Goal: Use online tool/utility: Utilize a website feature to perform a specific function

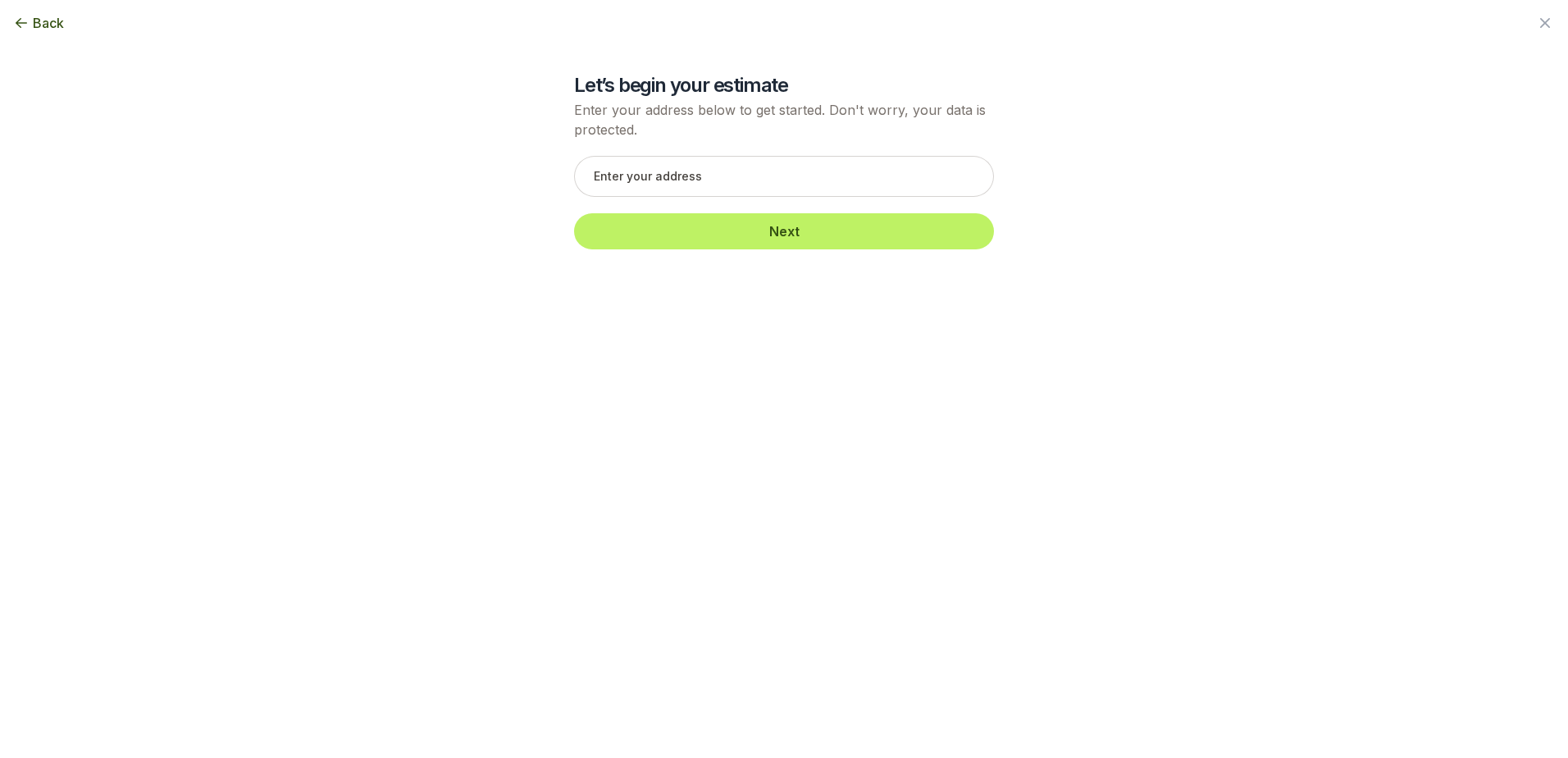
scroll to position [492, 0]
click at [825, 413] on div "Back Enter your square footage 2045 Next I'm Not Sure Let’s begin your estimate…" at bounding box center [784, 379] width 944 height 758
click at [679, 191] on input "text" at bounding box center [784, 176] width 420 height 41
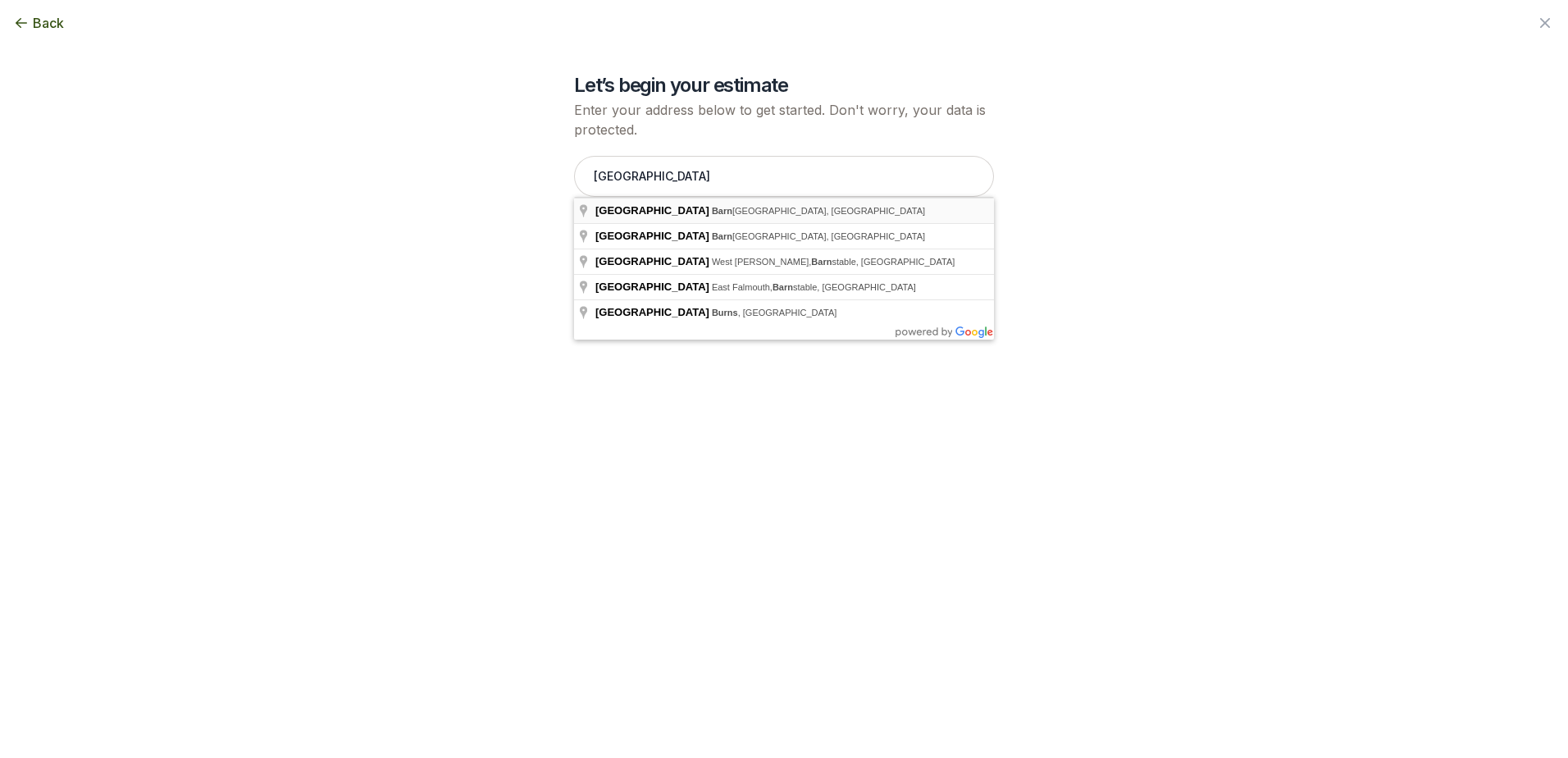
type input "[GEOGRAPHIC_DATA]"
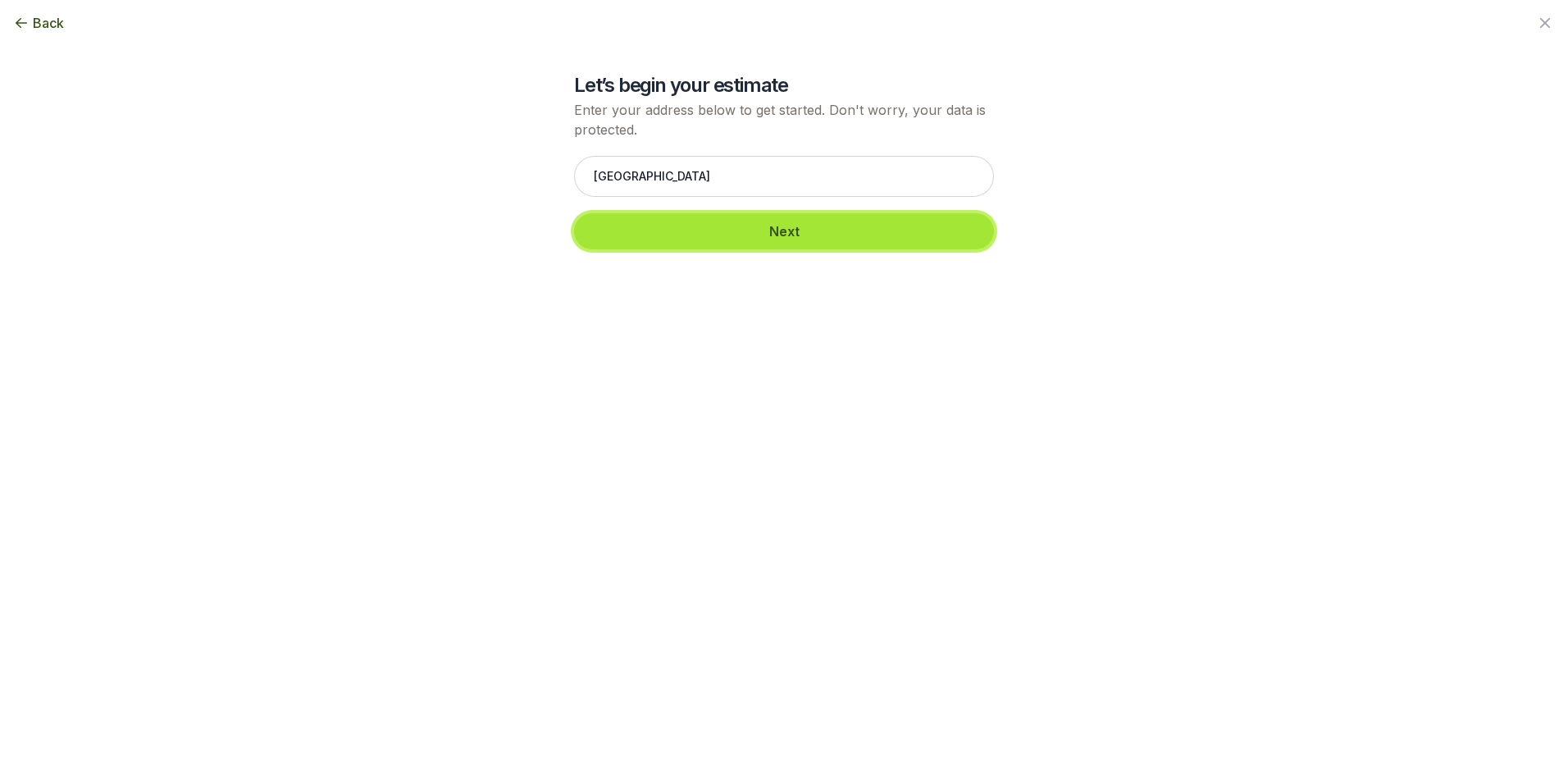
click at [728, 232] on button "Next" at bounding box center [784, 231] width 420 height 36
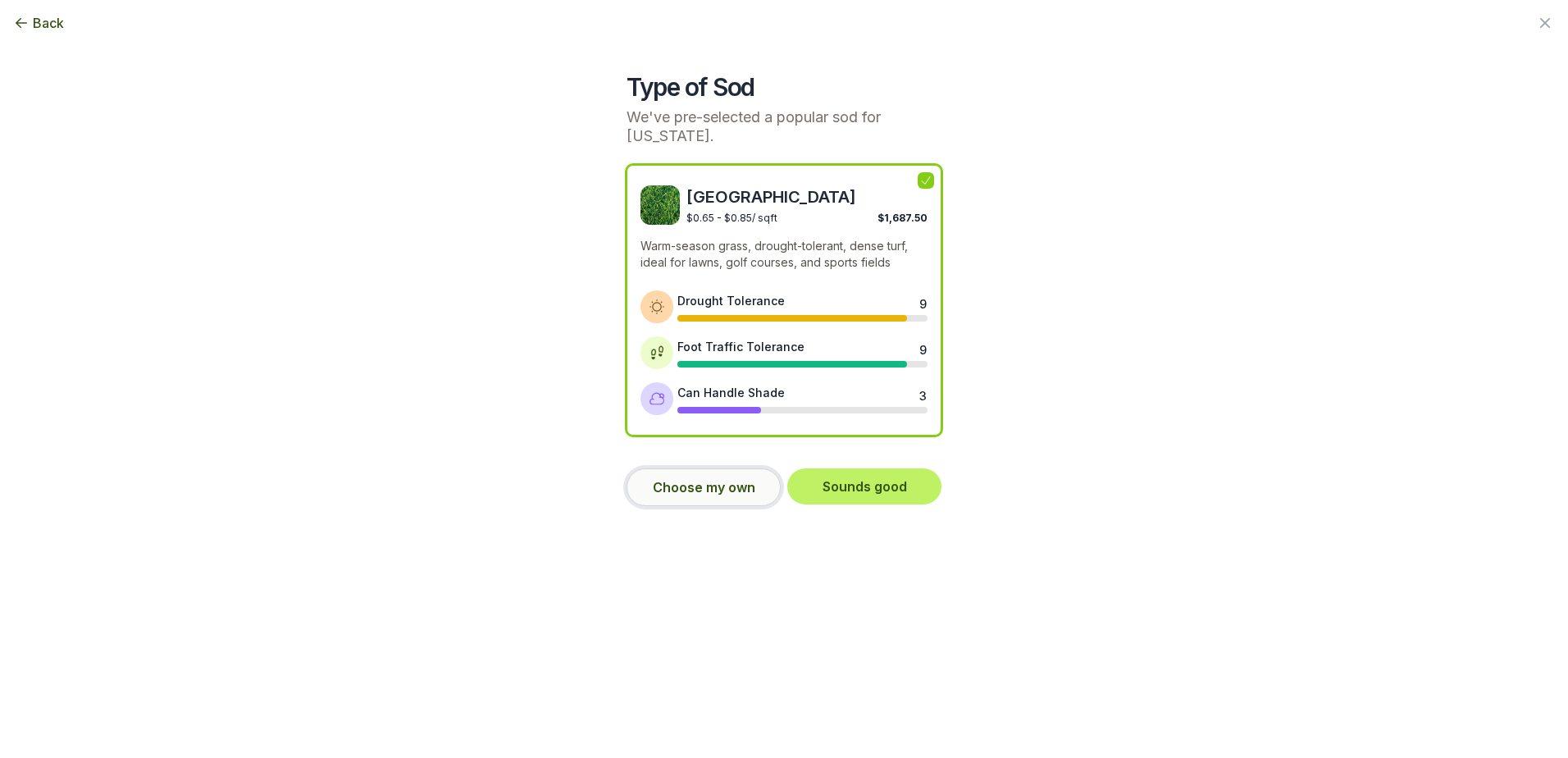
click at [698, 473] on button "Choose my own" at bounding box center [703, 487] width 154 height 38
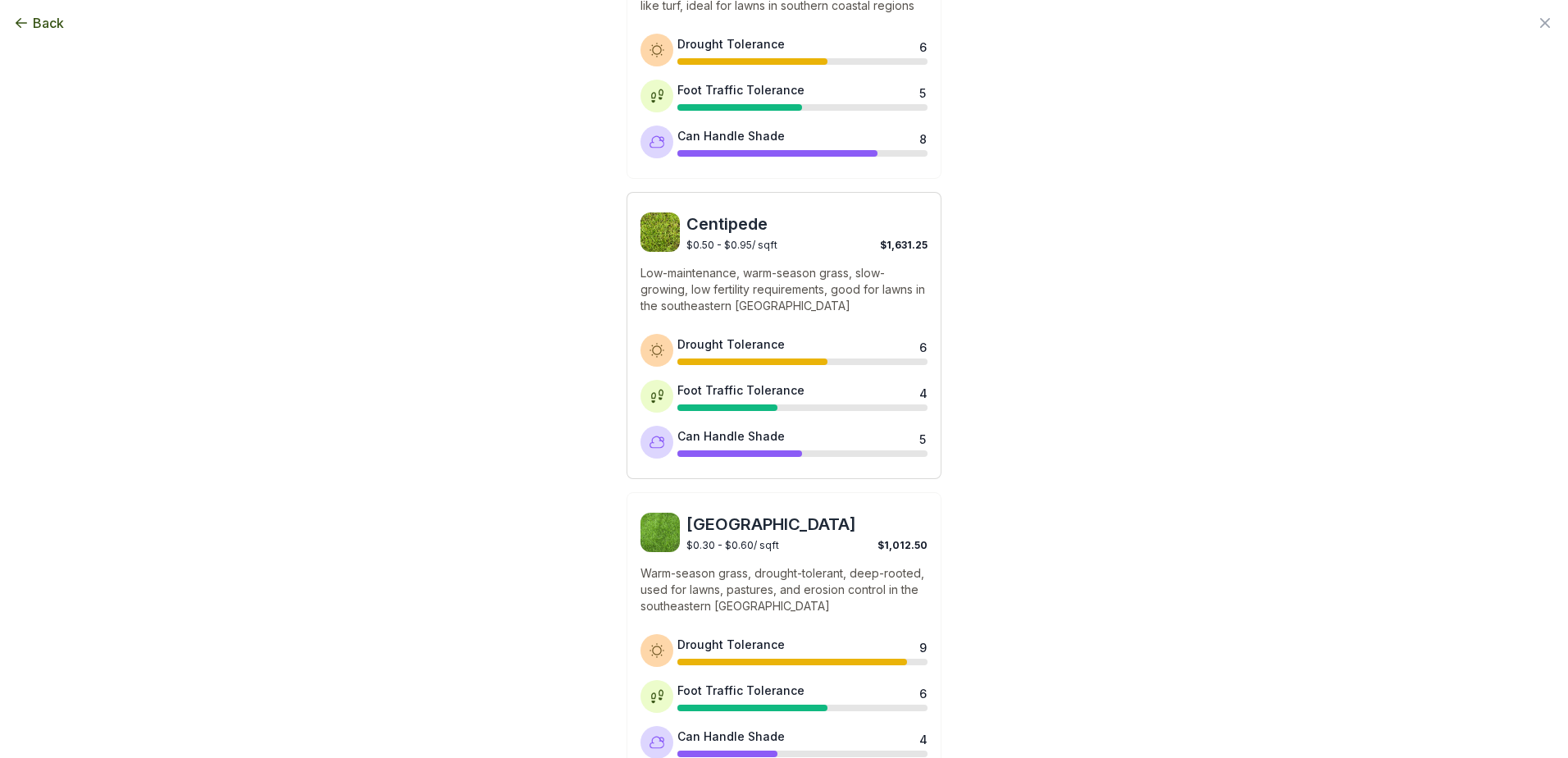
scroll to position [1148, 0]
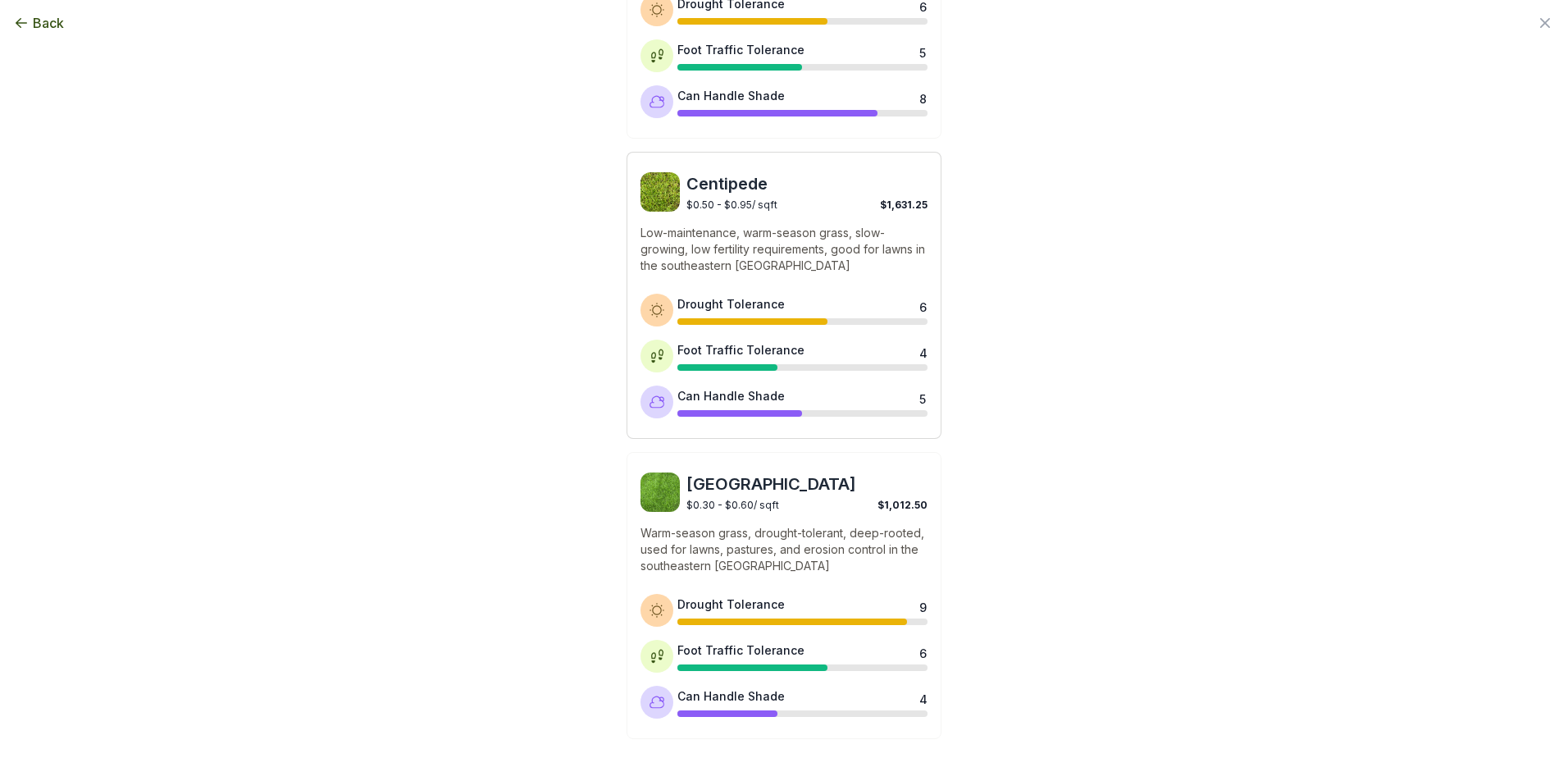
click at [833, 190] on span "Centipede" at bounding box center [806, 183] width 241 height 23
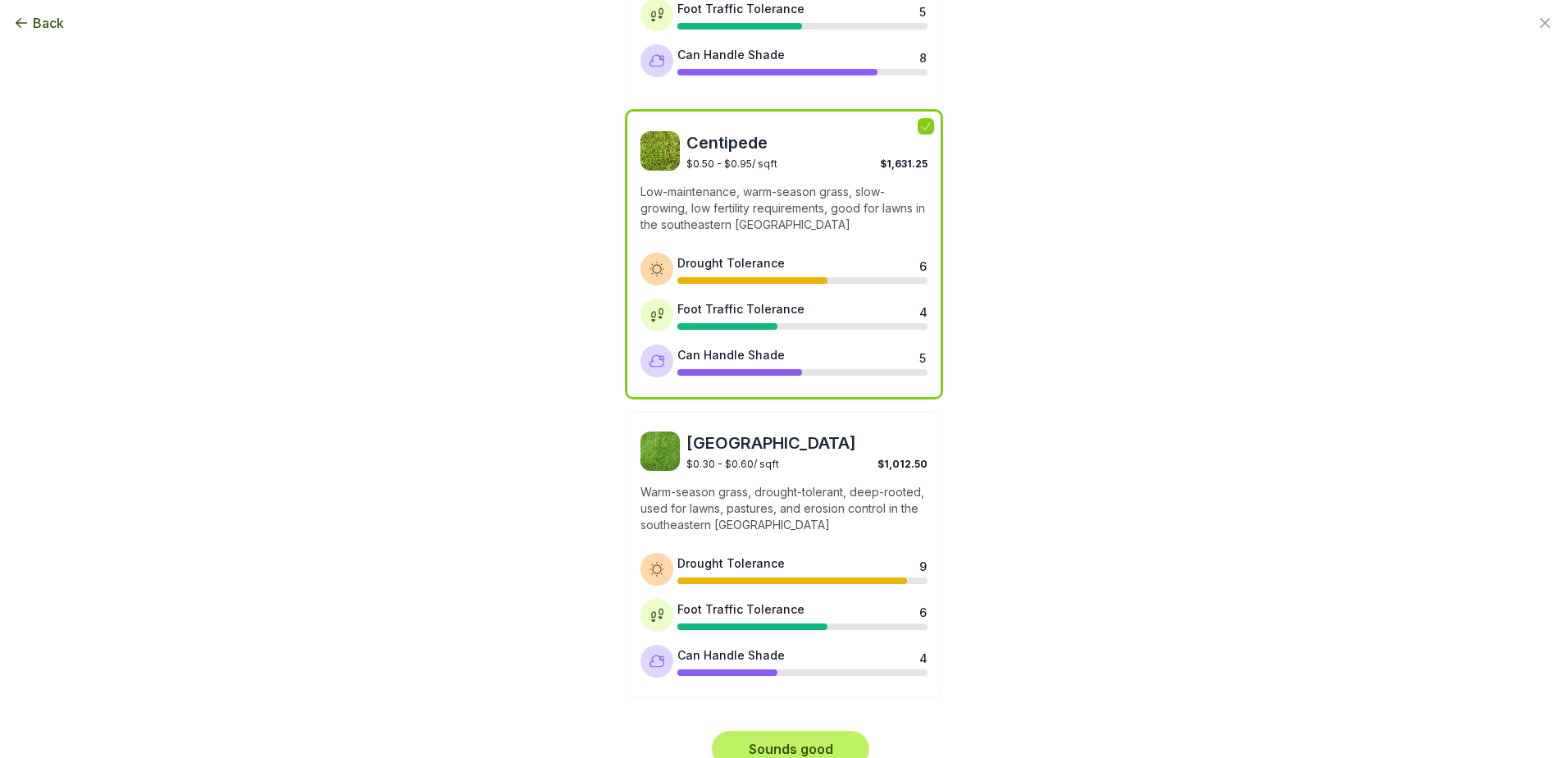
scroll to position [1212, 0]
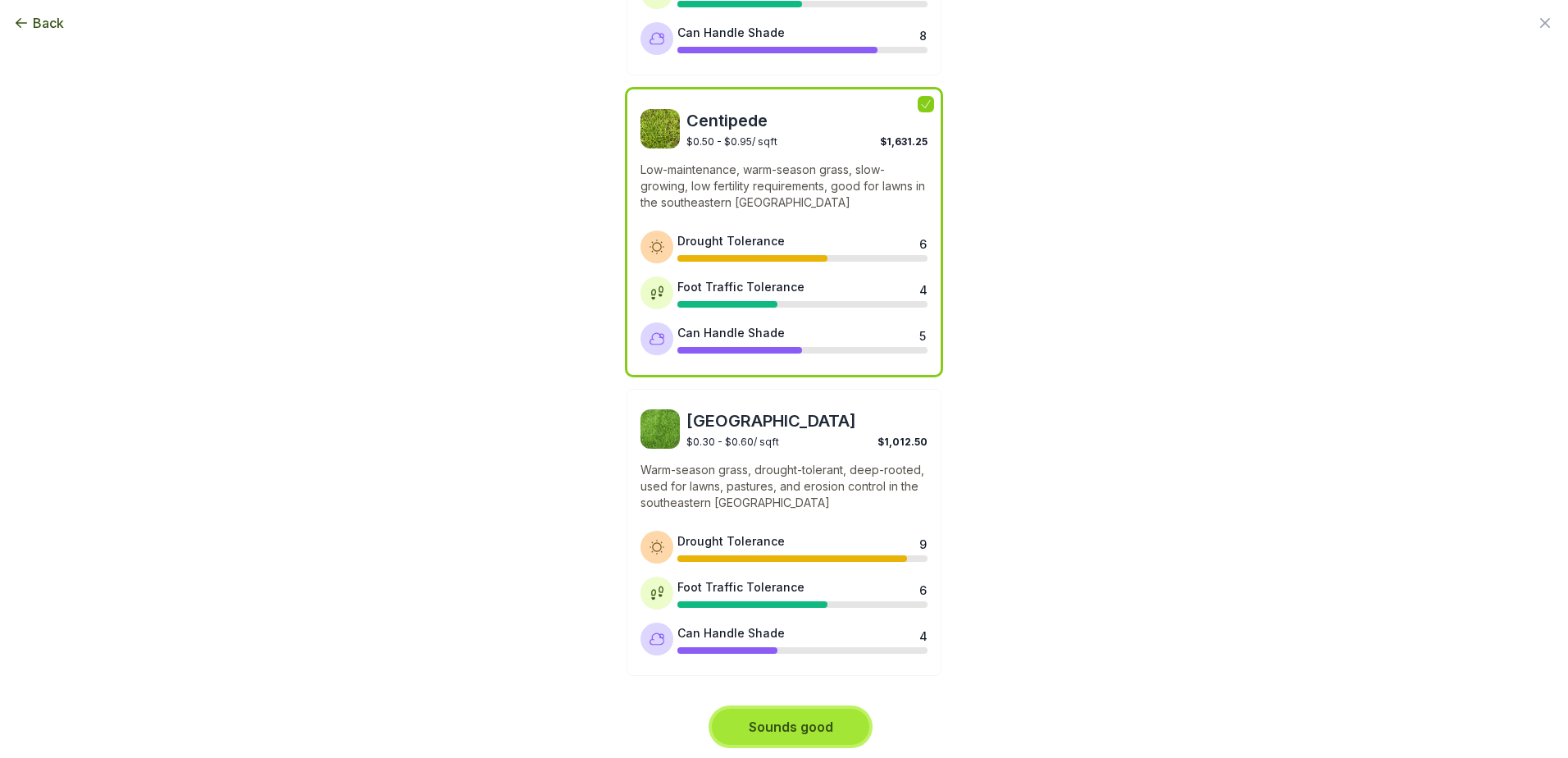
click at [805, 722] on button "Sounds good" at bounding box center [790, 726] width 158 height 36
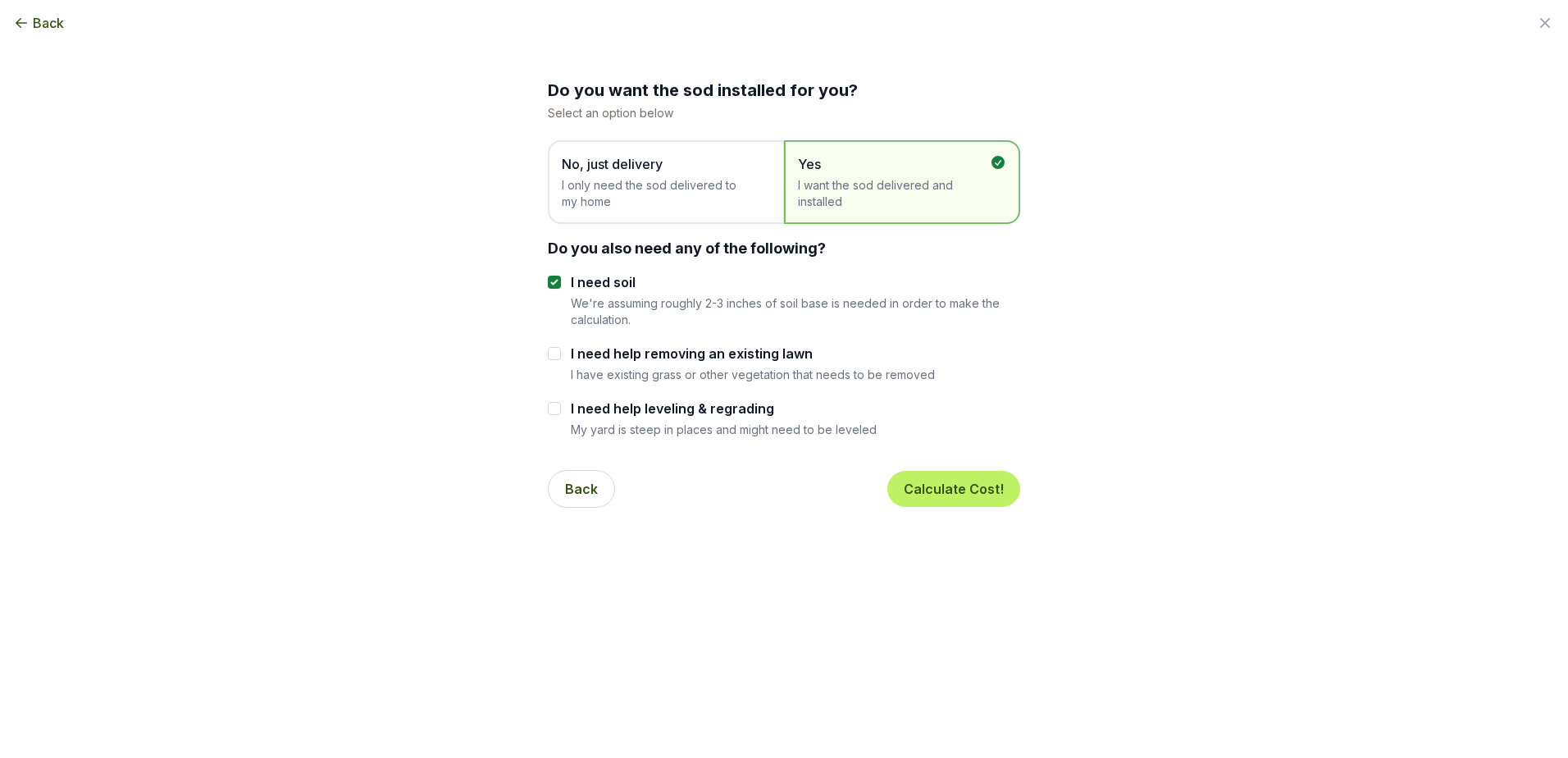
click at [729, 407] on label "I need help leveling & regrading" at bounding box center [724, 408] width 306 height 20
click at [561, 407] on input "I need help leveling & regrading" at bounding box center [554, 408] width 13 height 13
checkbox input "true"
click at [943, 506] on button "Calculate Cost!" at bounding box center [953, 489] width 133 height 36
